Goal: Information Seeking & Learning: Learn about a topic

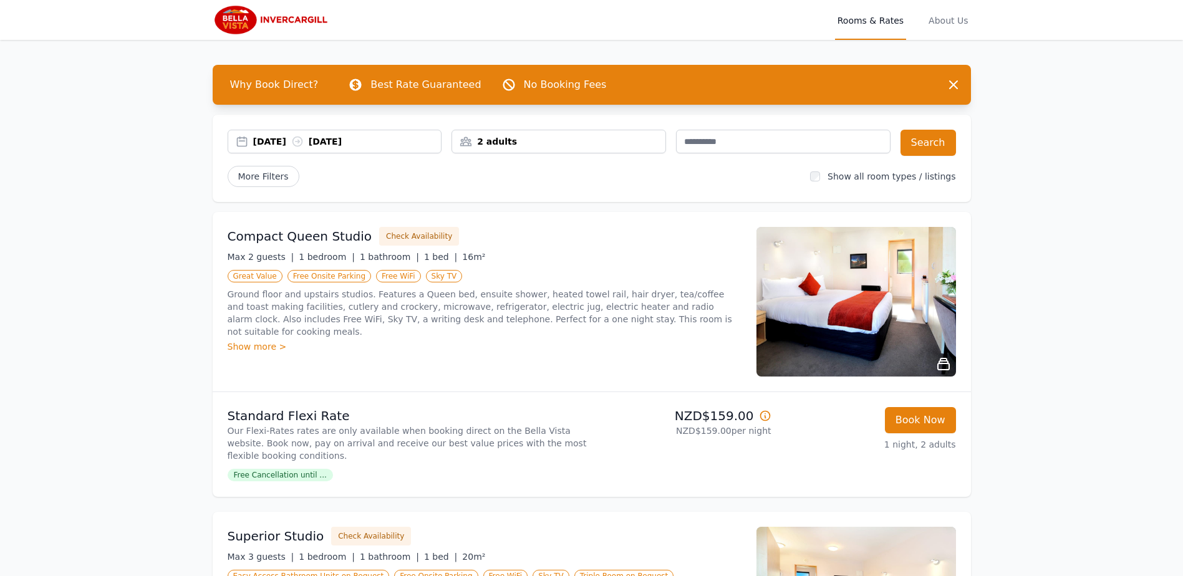
click at [256, 341] on div "Show more >" at bounding box center [485, 347] width 514 height 12
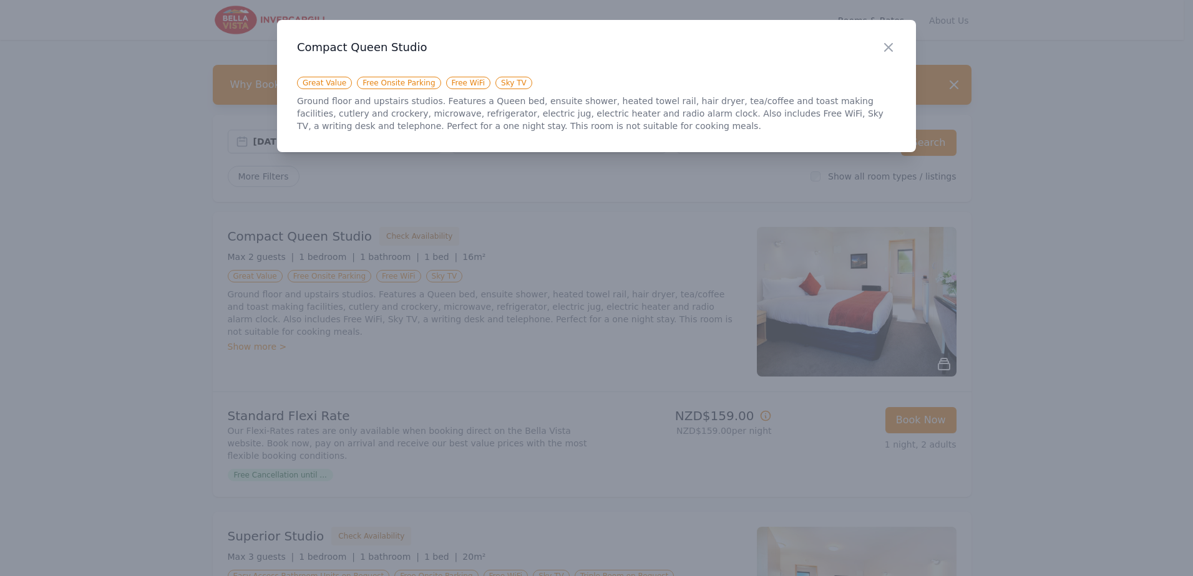
click at [638, 312] on div at bounding box center [596, 288] width 1193 height 576
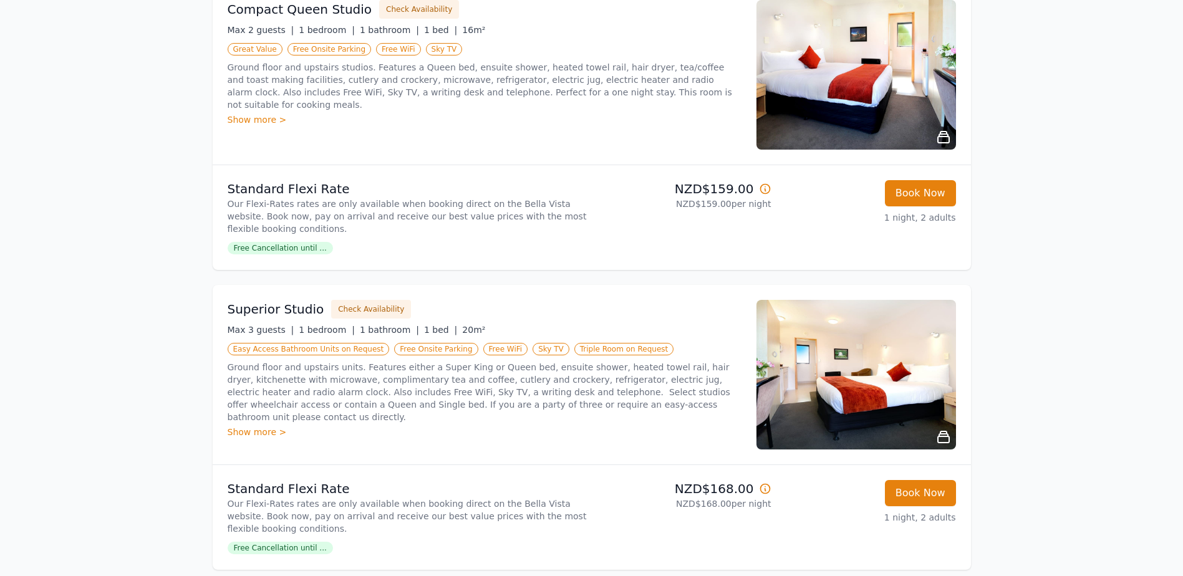
scroll to position [250, 0]
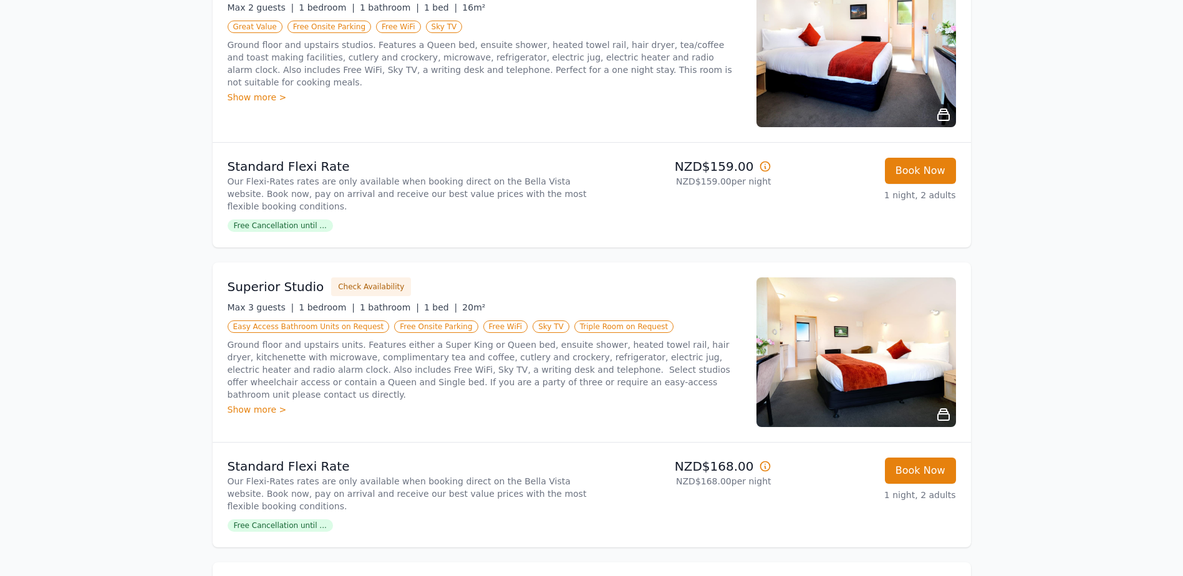
click at [890, 381] on img at bounding box center [857, 353] width 200 height 150
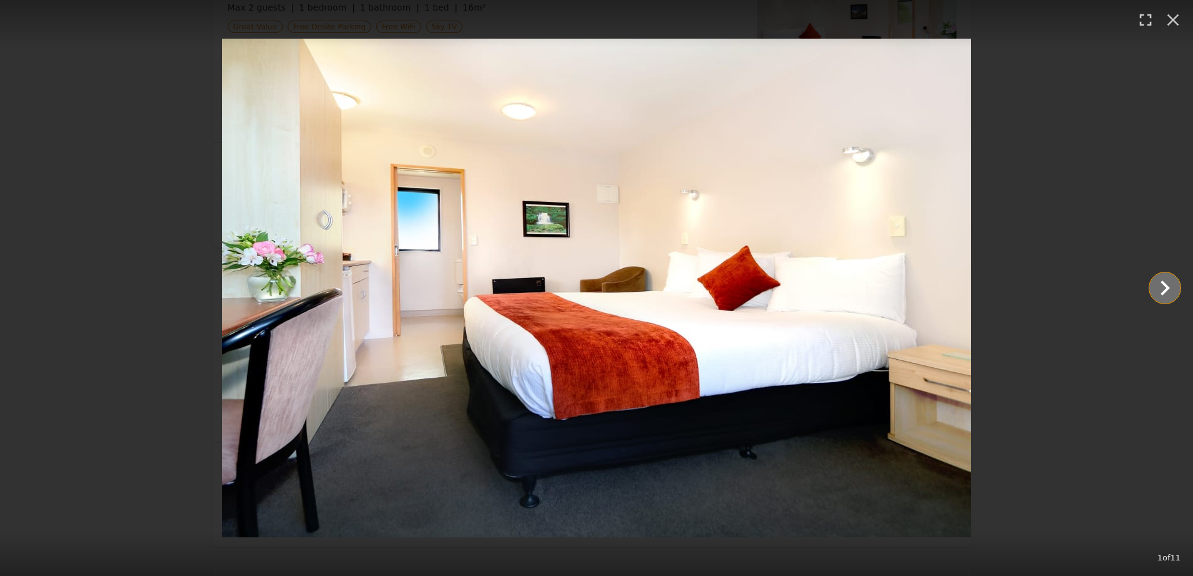
click at [1165, 288] on icon "Show slide 2 of 11" at bounding box center [1165, 288] width 30 height 30
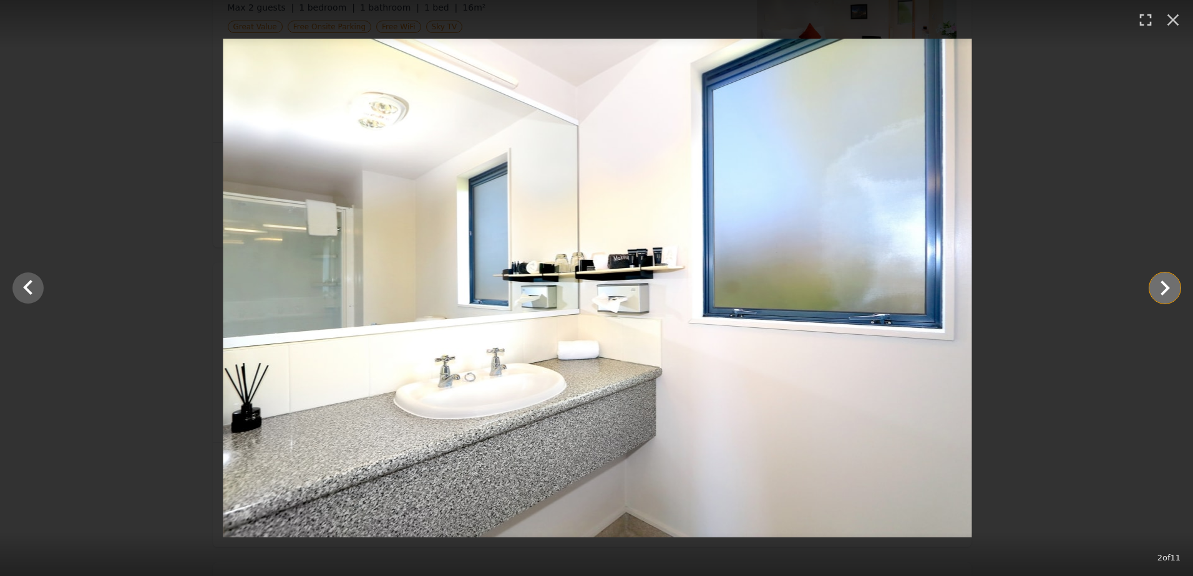
click at [1165, 288] on icon "Show slide 3 of 11" at bounding box center [1165, 288] width 30 height 30
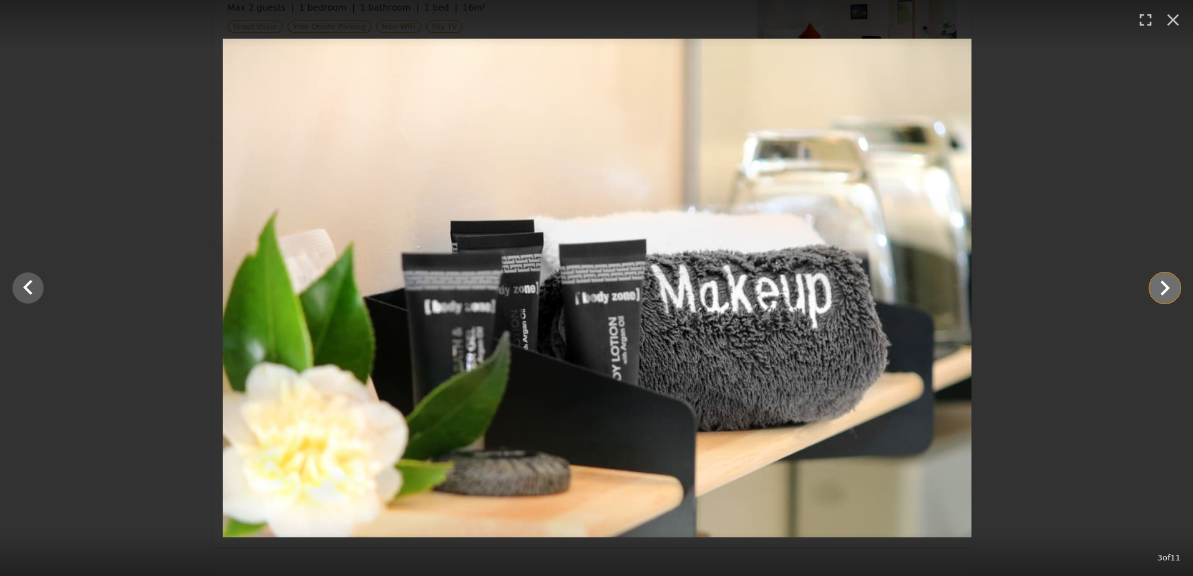
click at [1165, 288] on icon "Show slide 4 of 11" at bounding box center [1165, 288] width 30 height 30
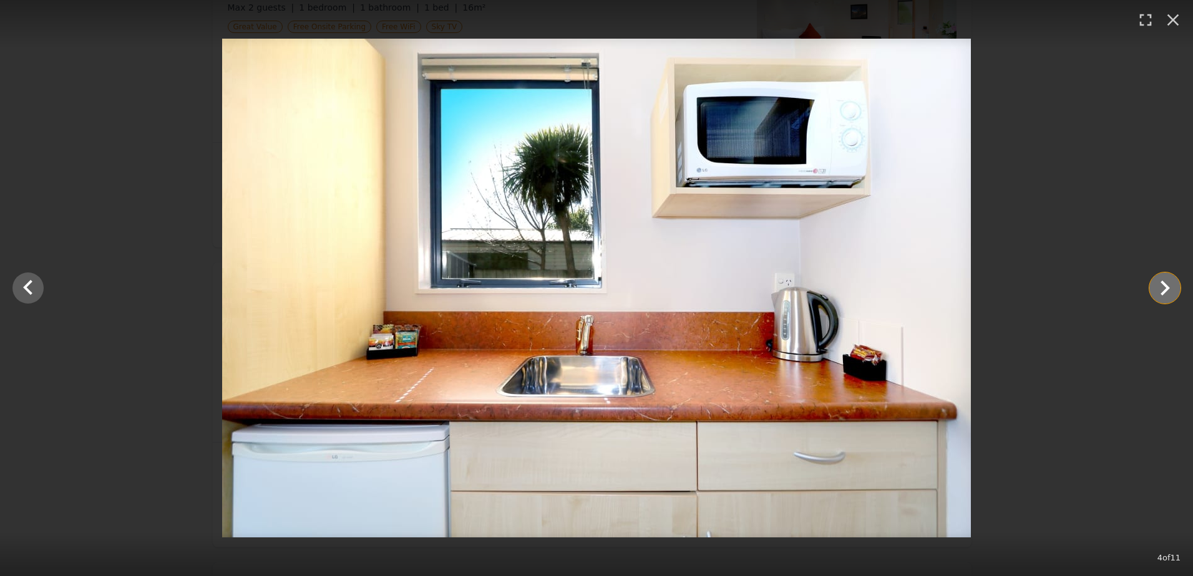
click at [1165, 288] on icon "Show slide 5 of 11" at bounding box center [1165, 288] width 30 height 30
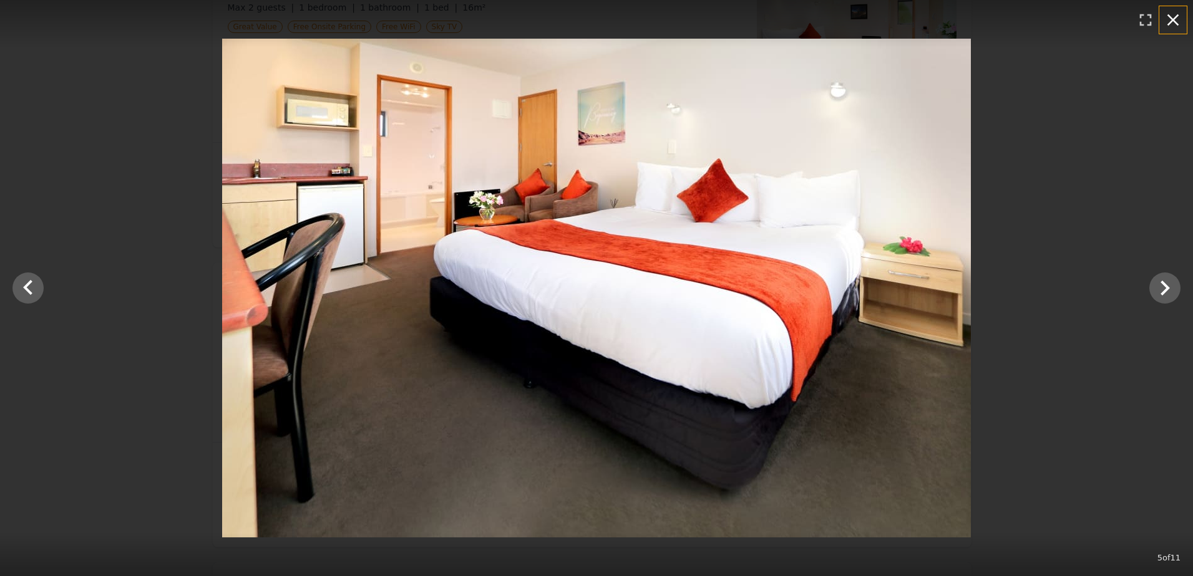
click at [1173, 19] on icon "button" at bounding box center [1173, 20] width 12 height 12
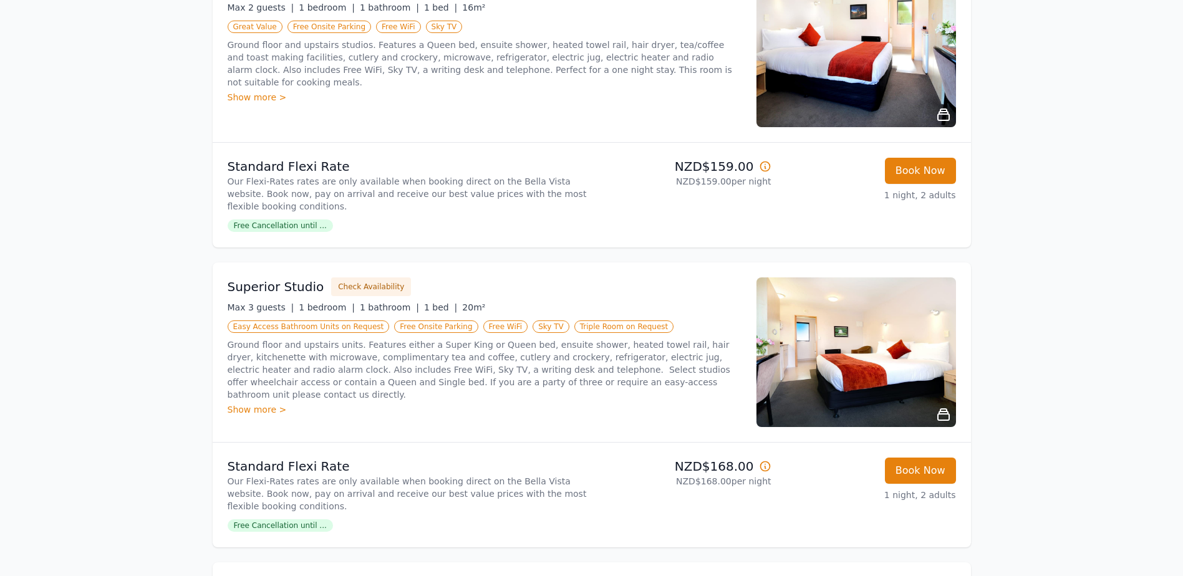
click at [872, 381] on img at bounding box center [857, 353] width 200 height 150
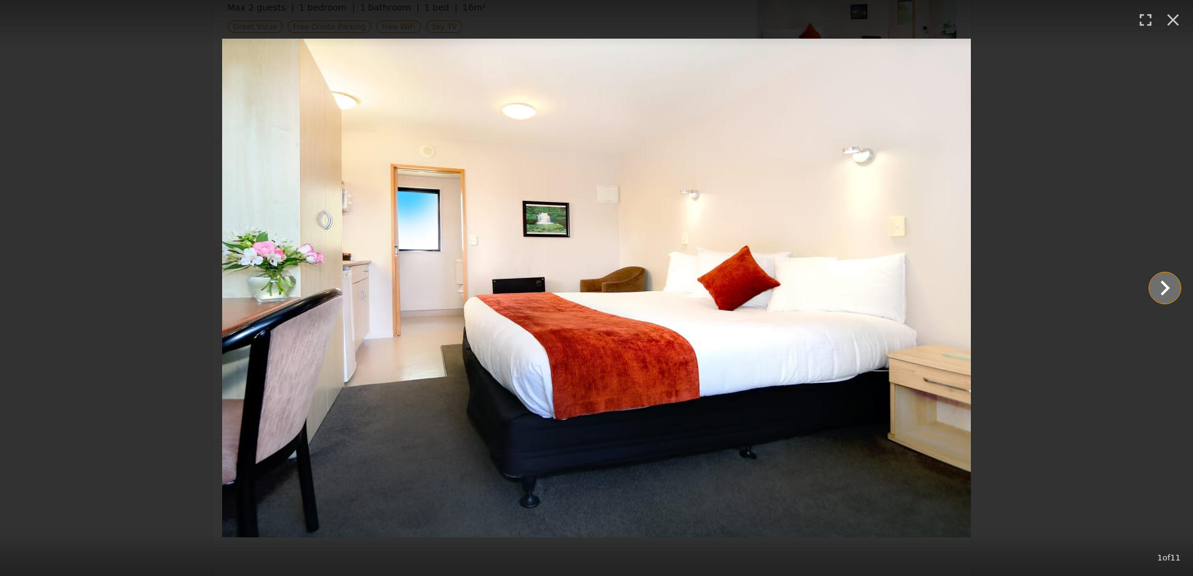
click at [1172, 282] on icon "Show slide 2 of 11" at bounding box center [1165, 288] width 30 height 30
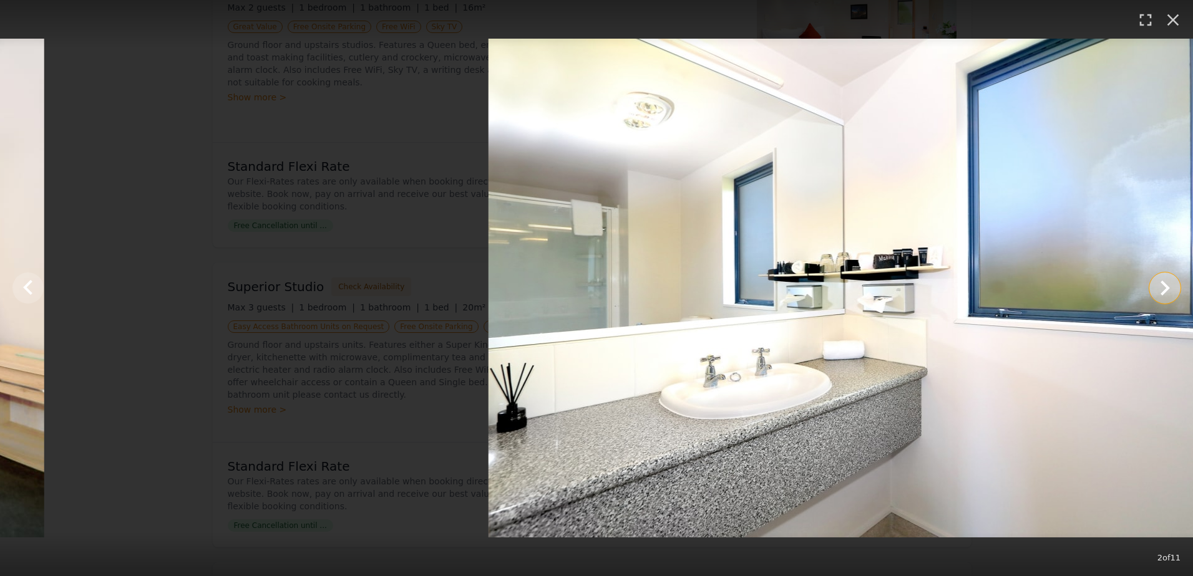
click at [1172, 282] on icon "Show slide 3 of 11" at bounding box center [1165, 288] width 30 height 30
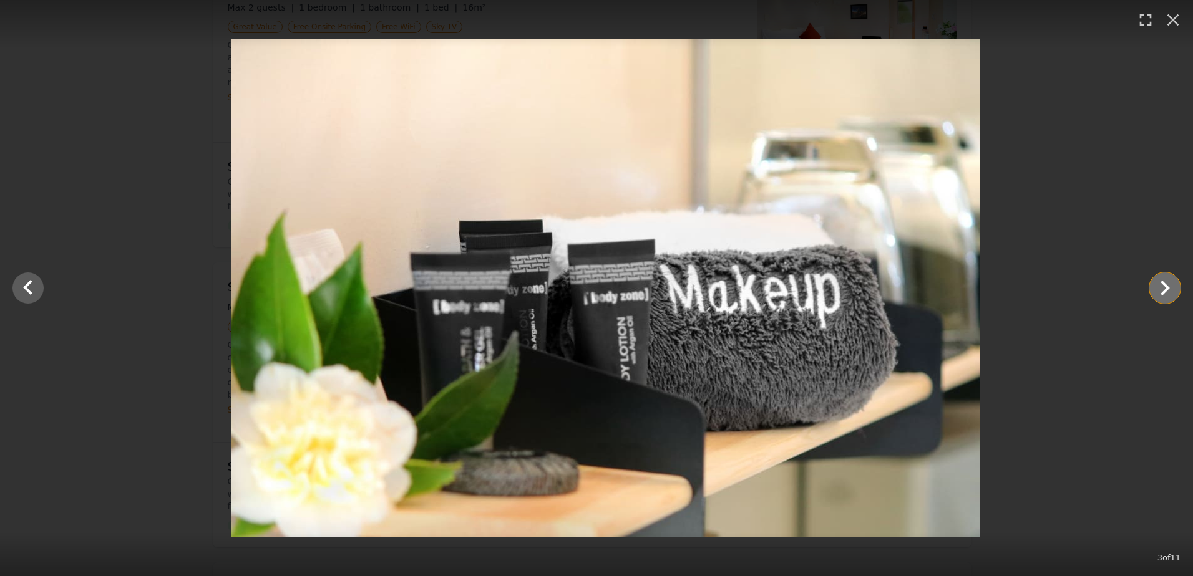
click at [1172, 282] on icon "Show slide 4 of 11" at bounding box center [1165, 288] width 30 height 30
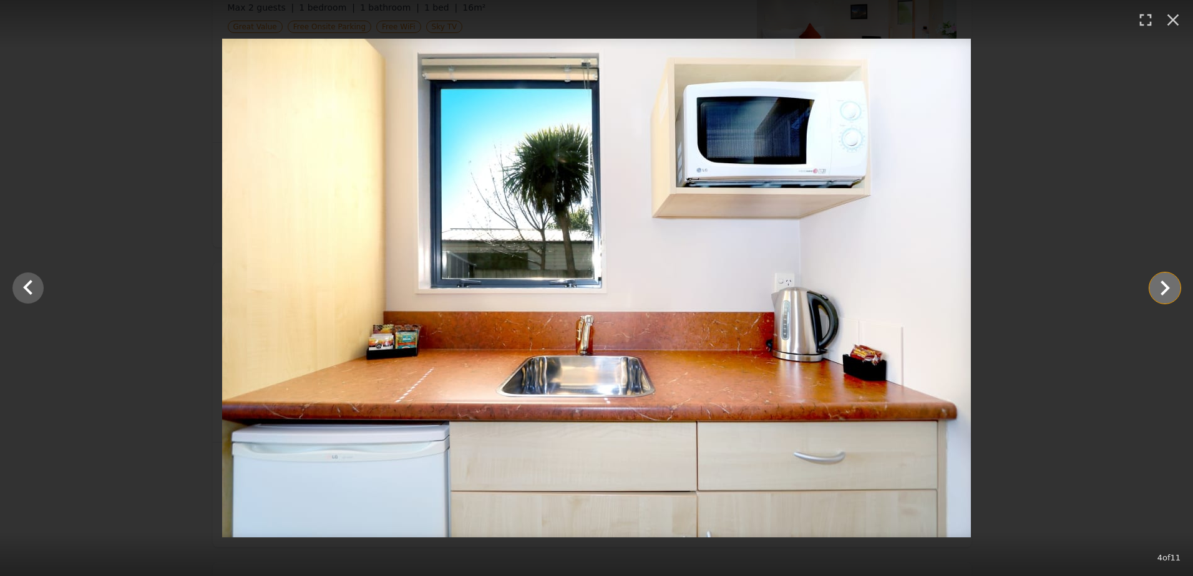
click at [1167, 282] on icon "Show slide 5 of 11" at bounding box center [1165, 288] width 30 height 30
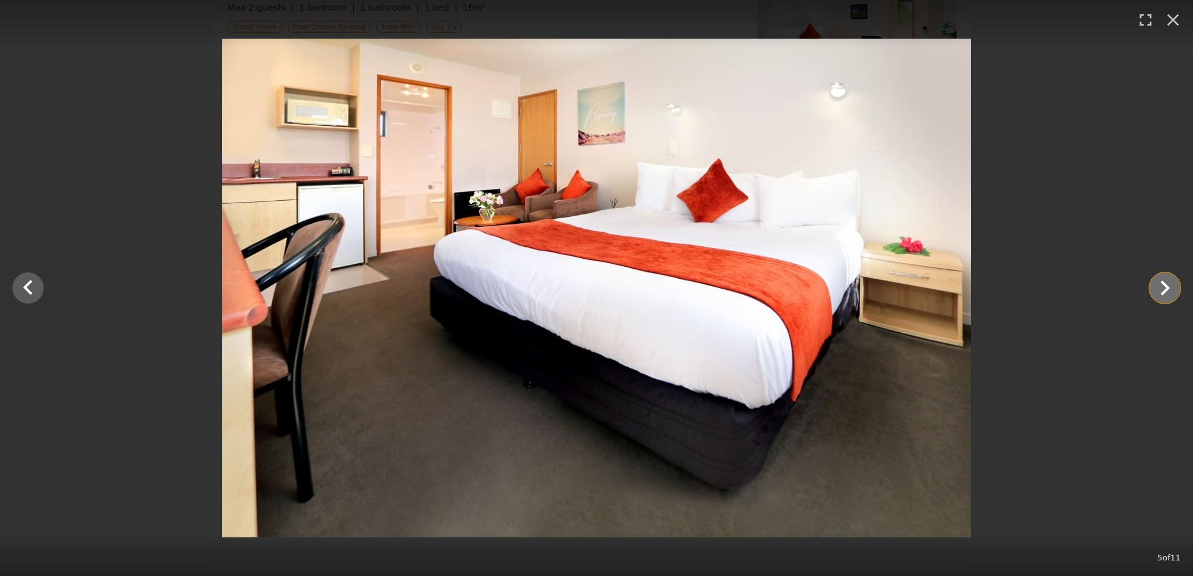
click at [1167, 282] on icon "Show slide 6 of 11" at bounding box center [1165, 288] width 30 height 30
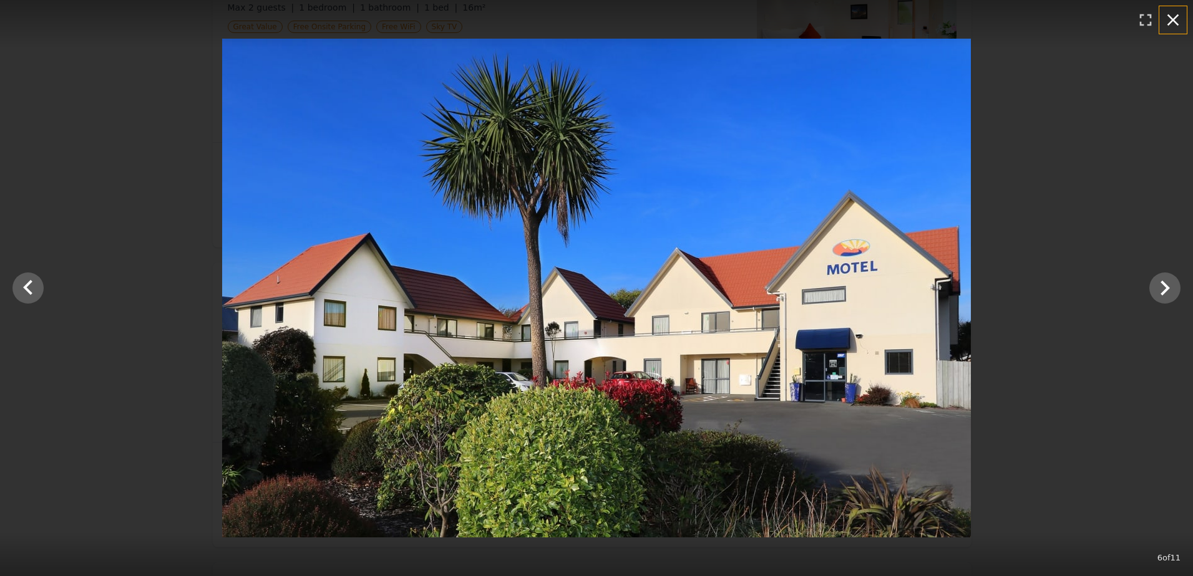
click at [1170, 21] on icon "button" at bounding box center [1173, 20] width 20 height 20
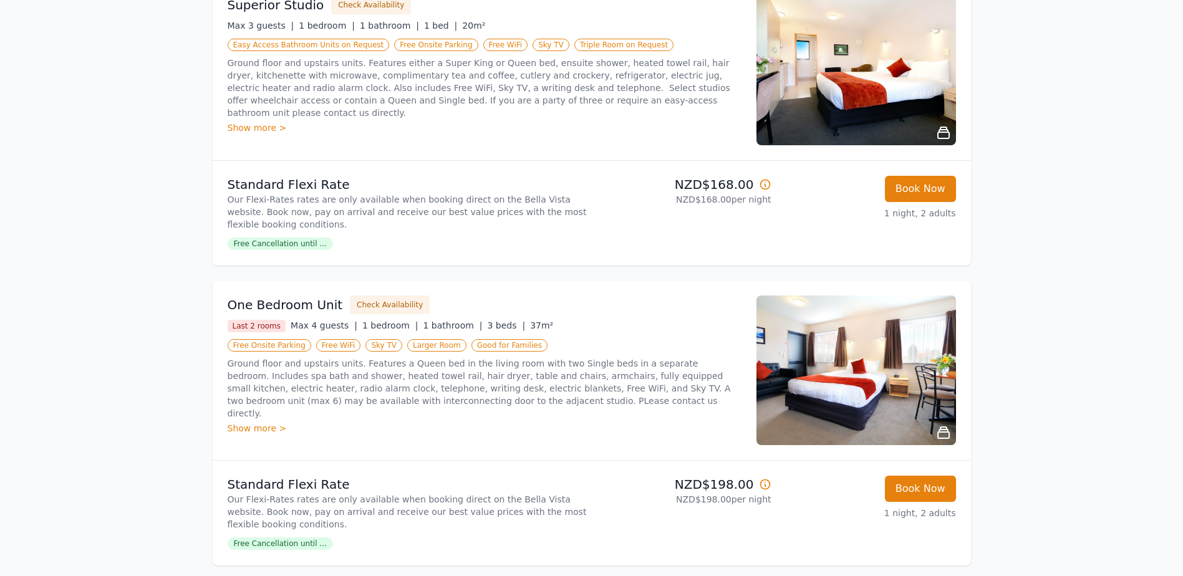
scroll to position [561, 0]
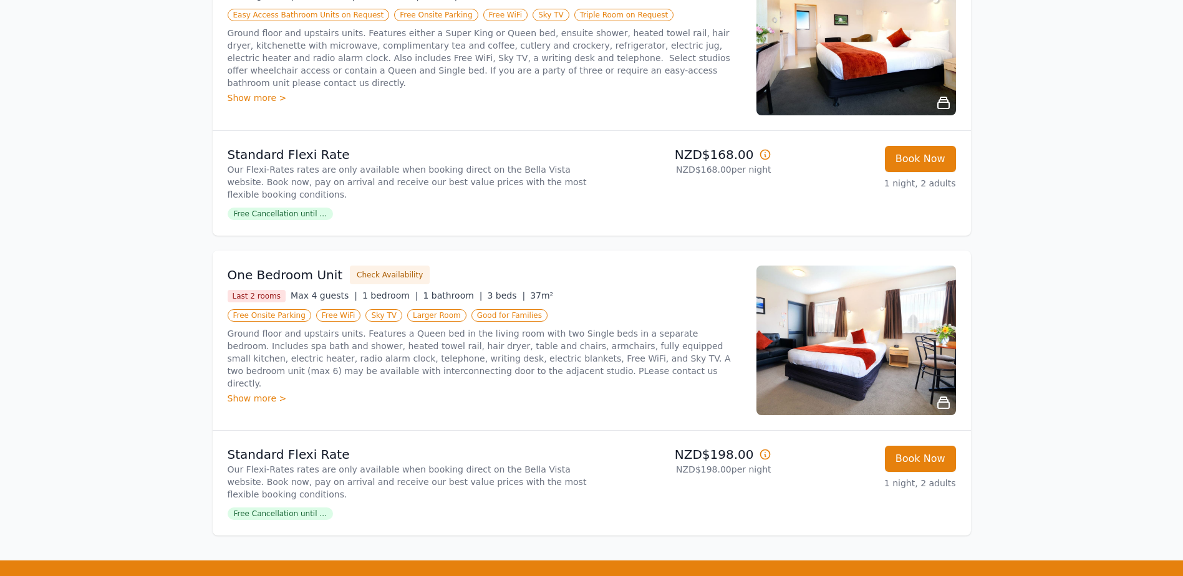
click at [869, 337] on img at bounding box center [857, 341] width 200 height 150
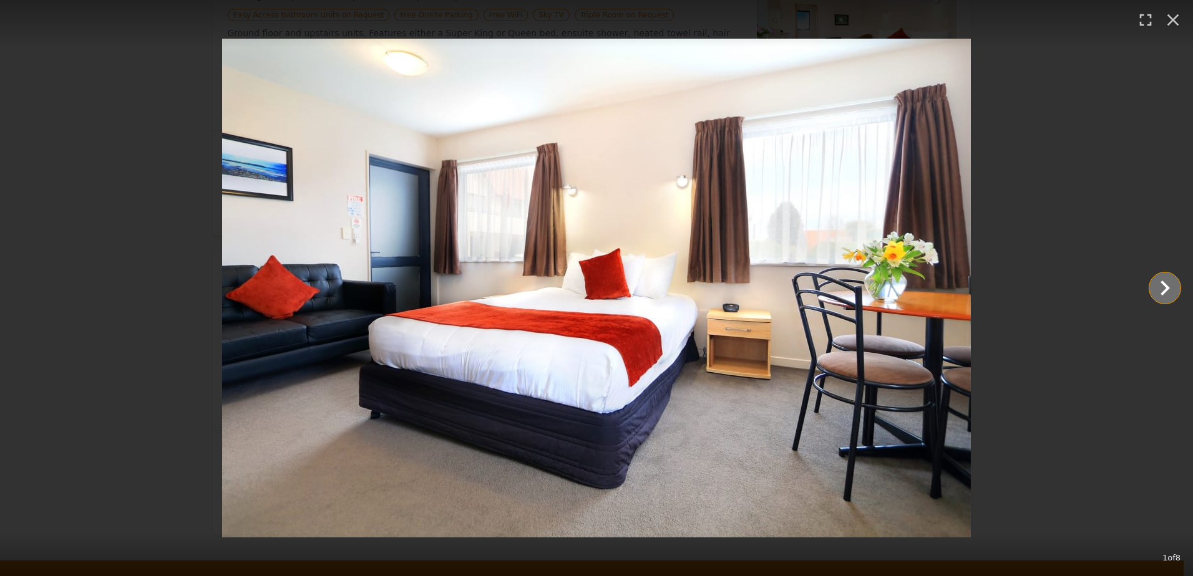
click at [1162, 294] on icon "Show slide 2 of 8" at bounding box center [1164, 288] width 9 height 15
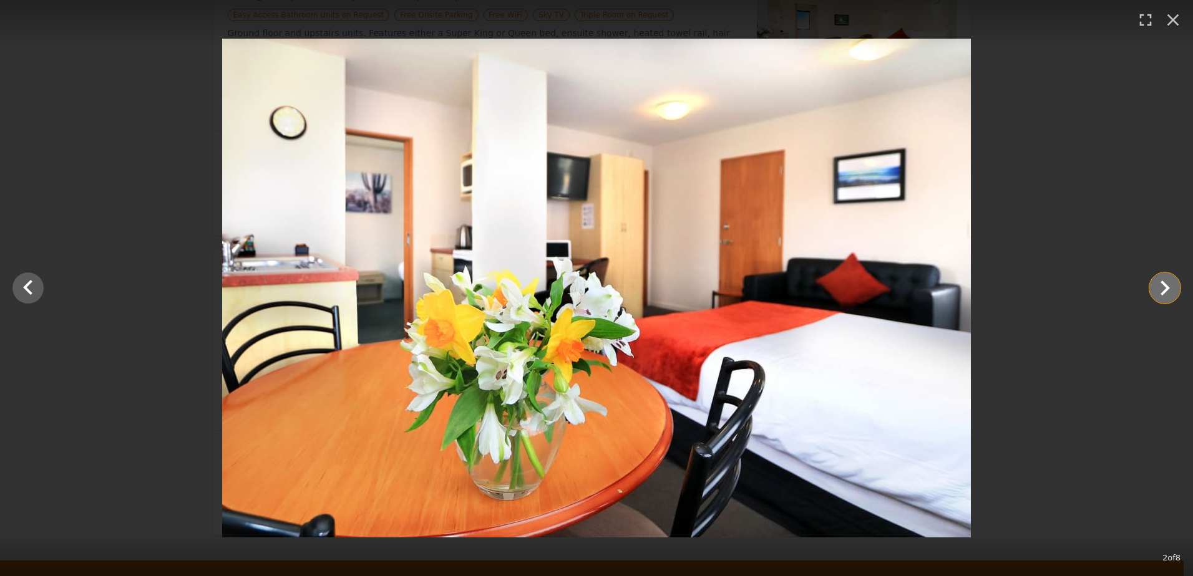
click at [1162, 290] on icon "Show slide 3 of 8" at bounding box center [1165, 288] width 30 height 30
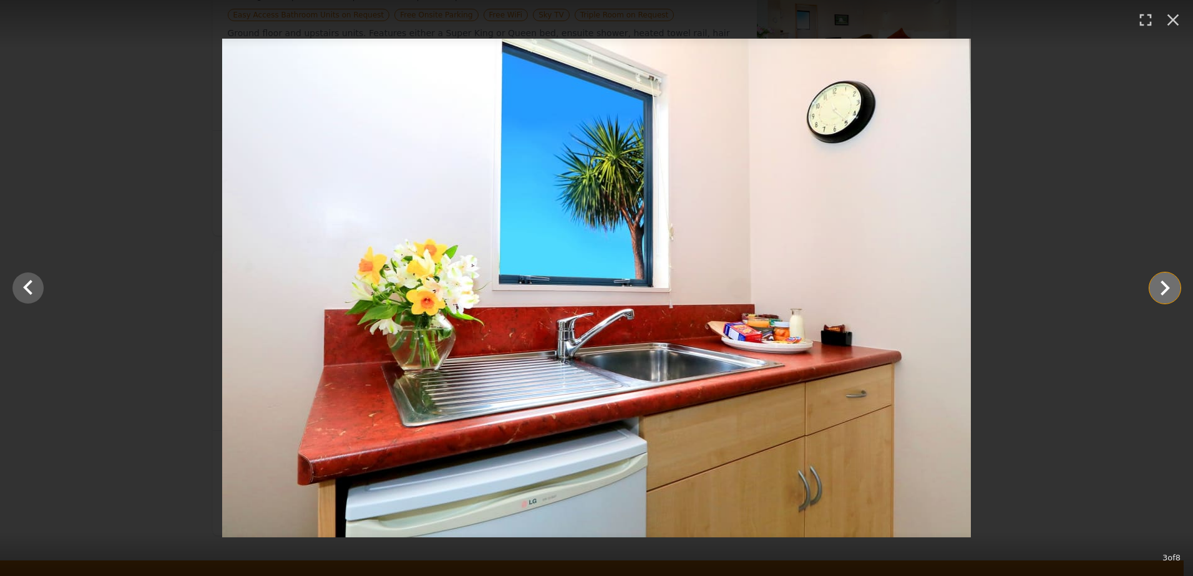
click at [1162, 290] on icon "Show slide 4 of 8" at bounding box center [1165, 288] width 30 height 30
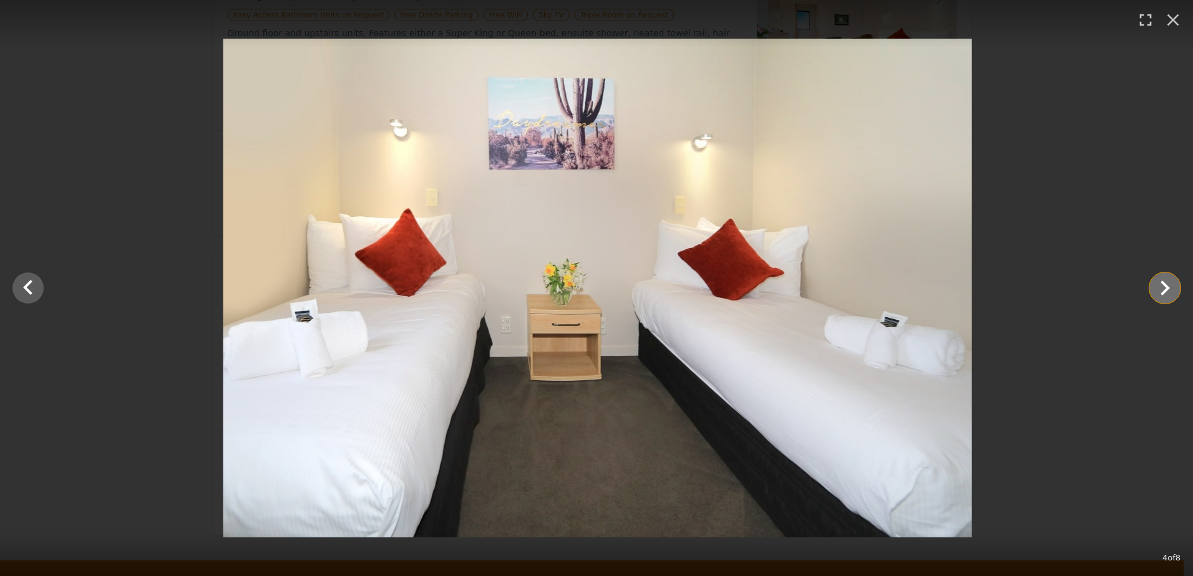
click at [1162, 290] on icon "Show slide 5 of 8" at bounding box center [1165, 288] width 30 height 30
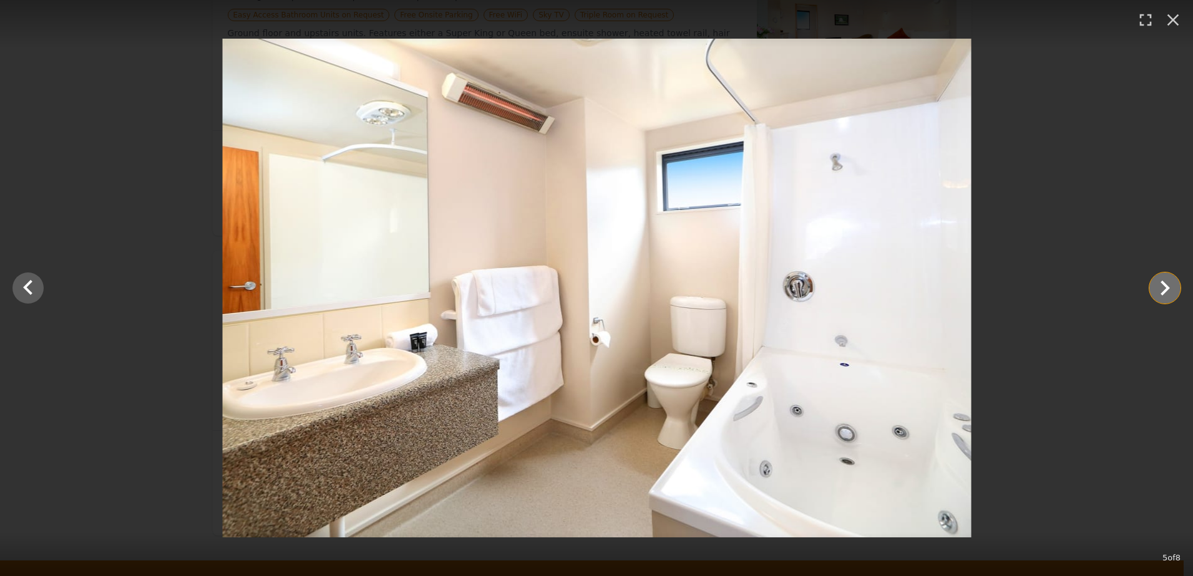
click at [1162, 290] on icon "Show slide 6 of 8" at bounding box center [1165, 288] width 30 height 30
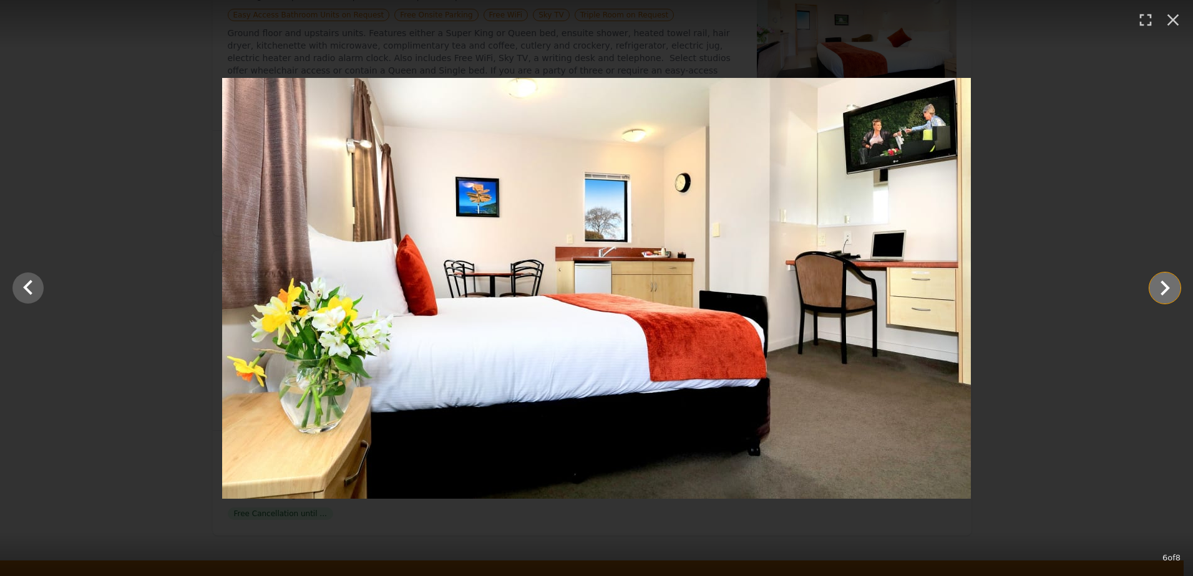
click at [1157, 290] on icon "Show slide 7 of 8" at bounding box center [1165, 288] width 30 height 30
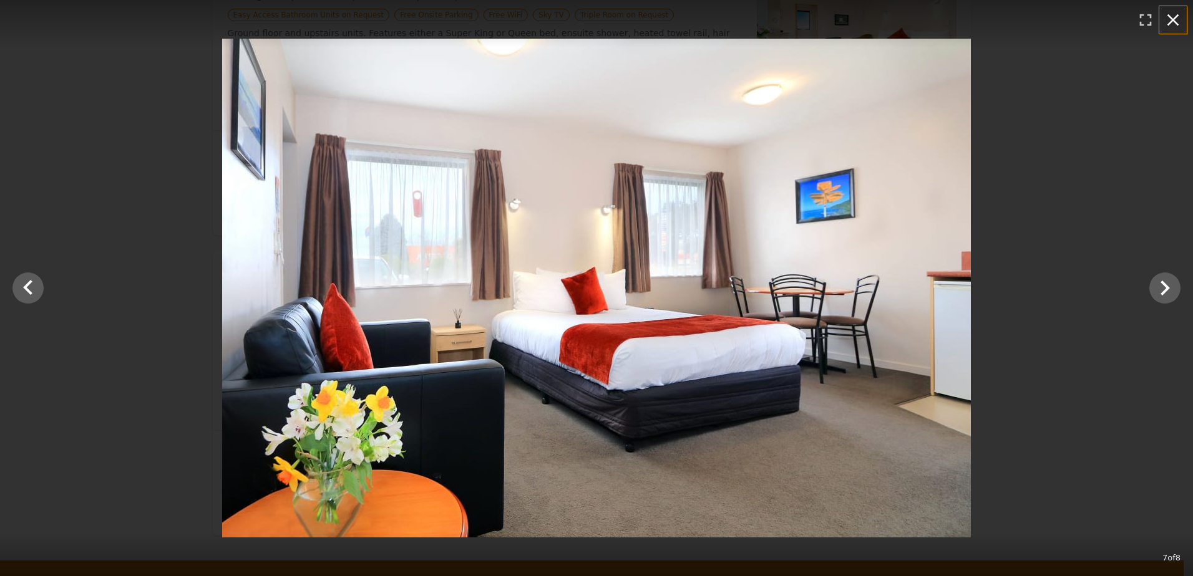
click at [1173, 21] on icon "button" at bounding box center [1173, 20] width 12 height 12
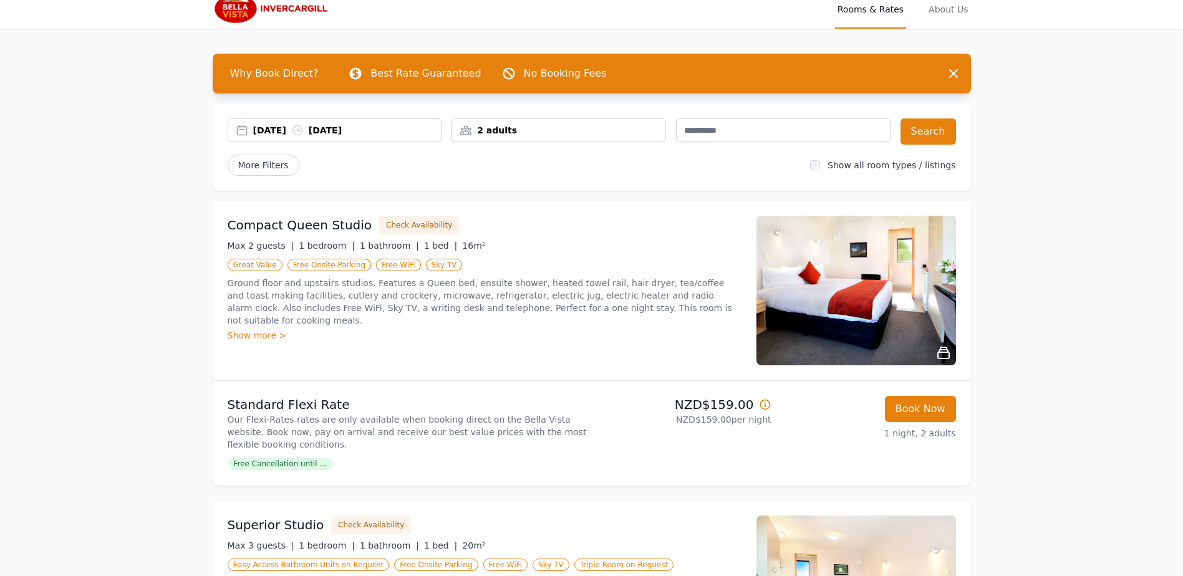
scroll to position [0, 0]
